Goal: Information Seeking & Learning: Learn about a topic

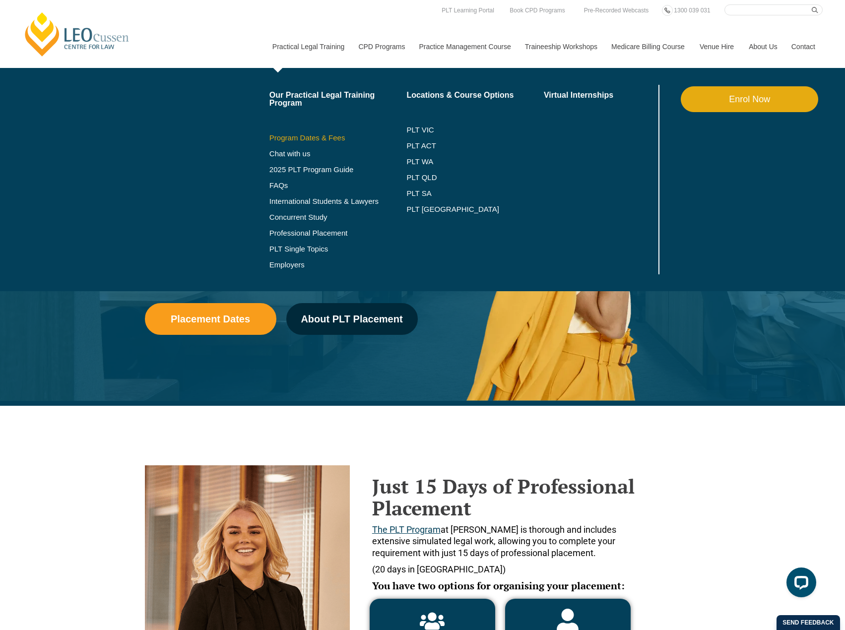
click at [310, 140] on link "Program Dates & Fees" at bounding box center [339, 138] width 138 height 8
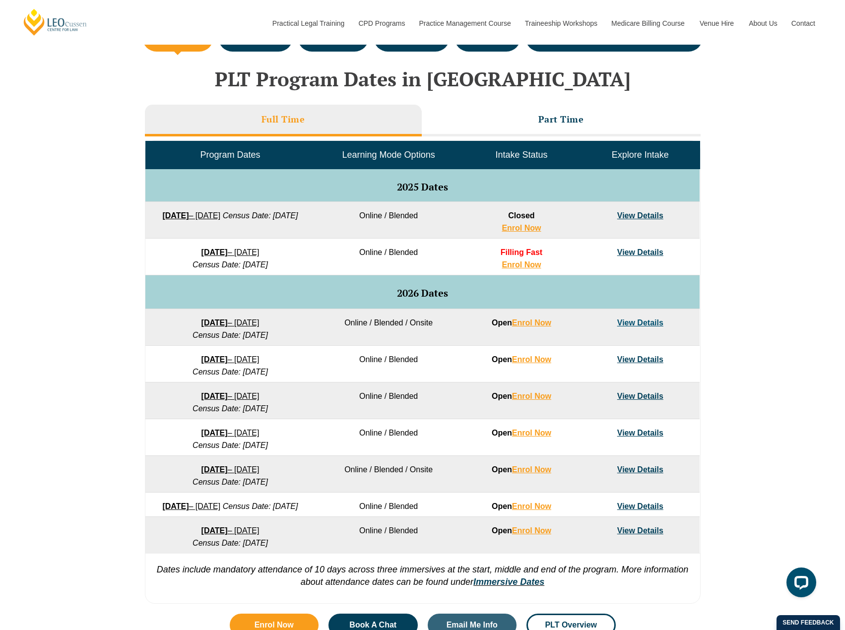
scroll to position [397, 0]
